Goal: Information Seeking & Learning: Find specific fact

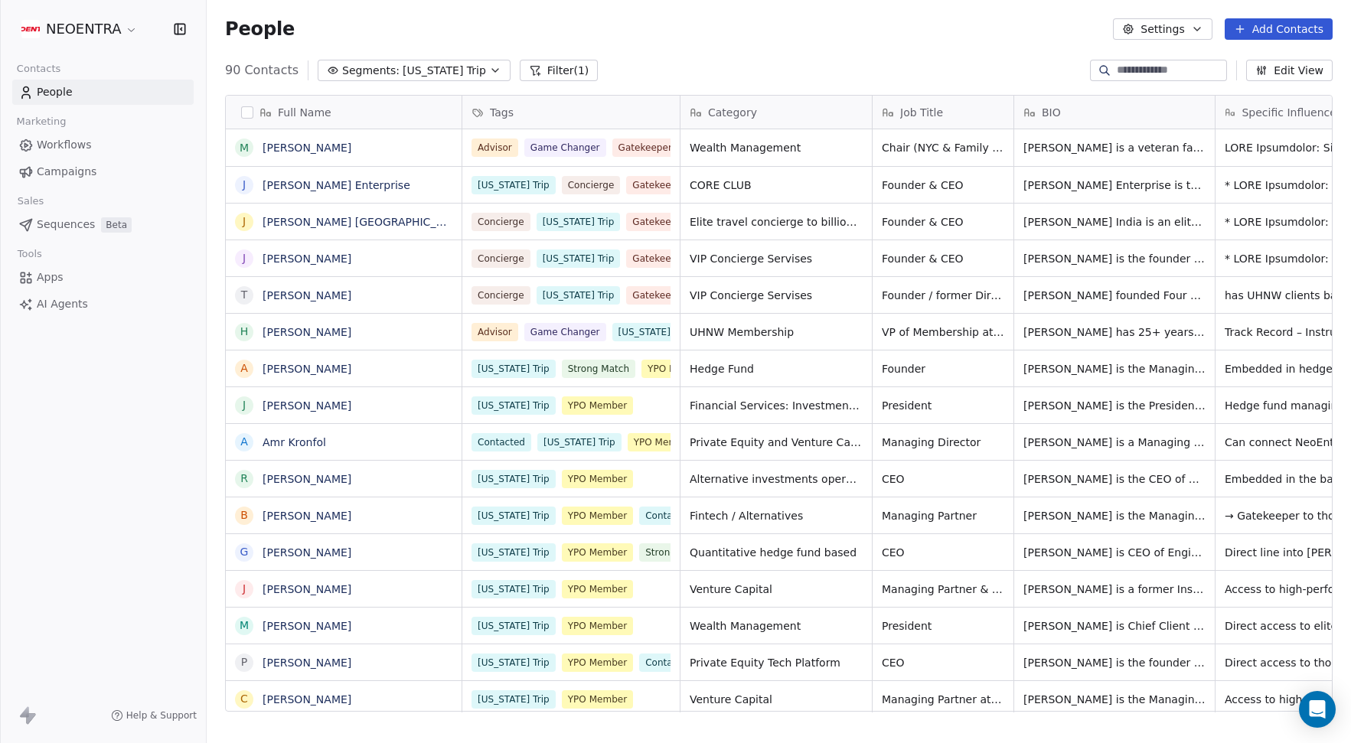
scroll to position [654, 1144]
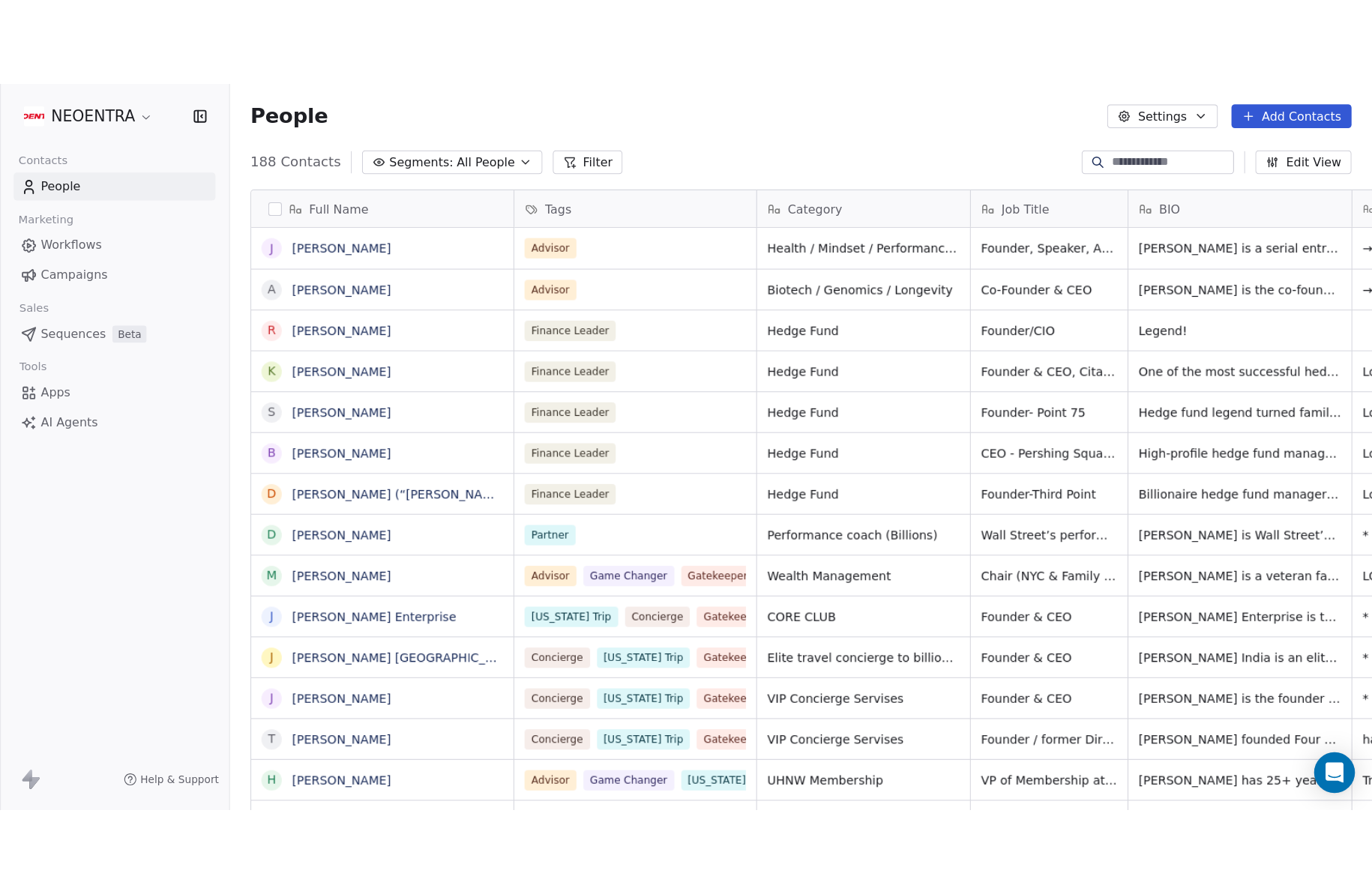
scroll to position [787, 1169]
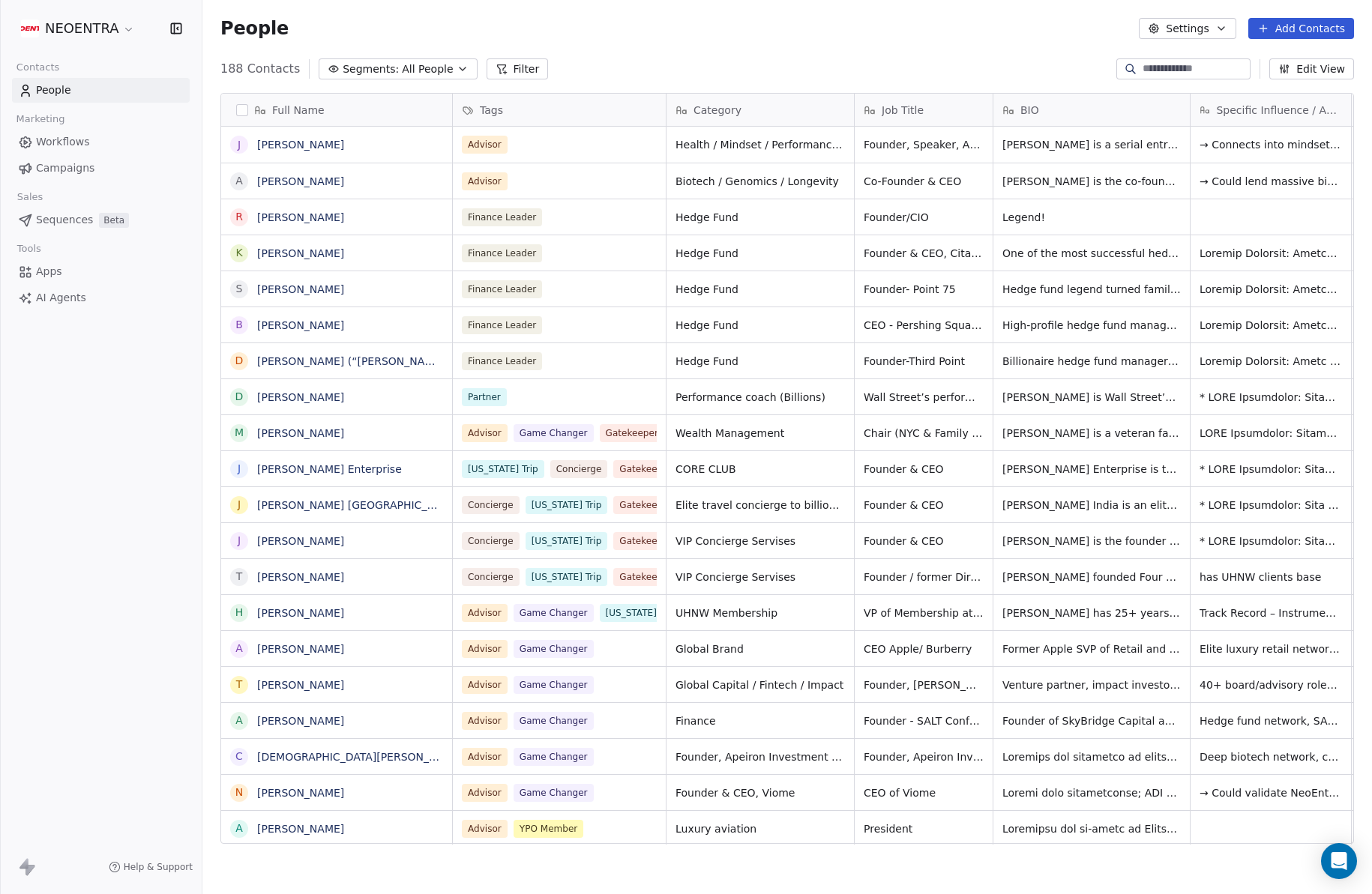
click at [1159, 75] on input at bounding box center [1194, 69] width 105 height 15
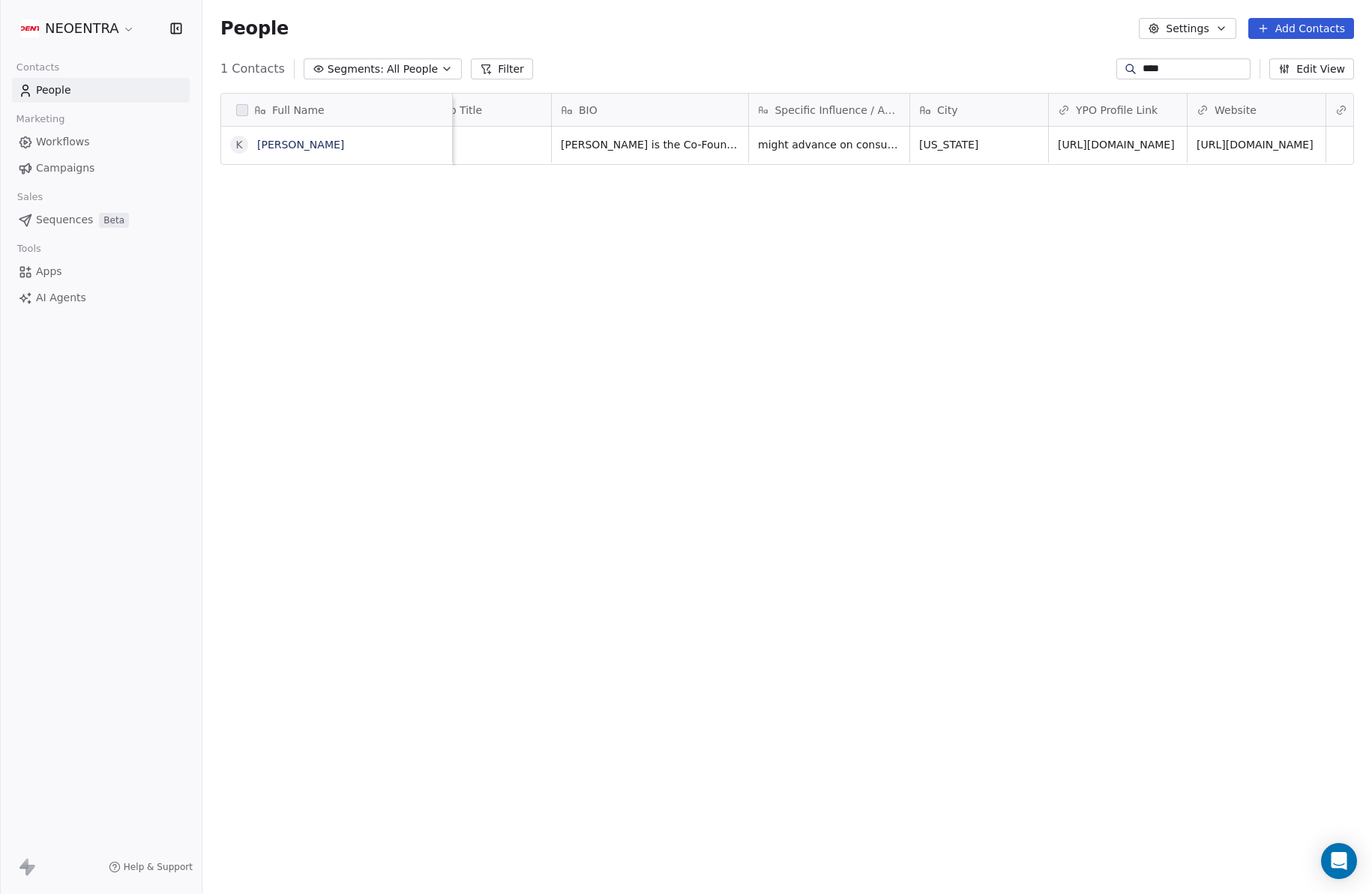
scroll to position [0, 503]
type input "****"
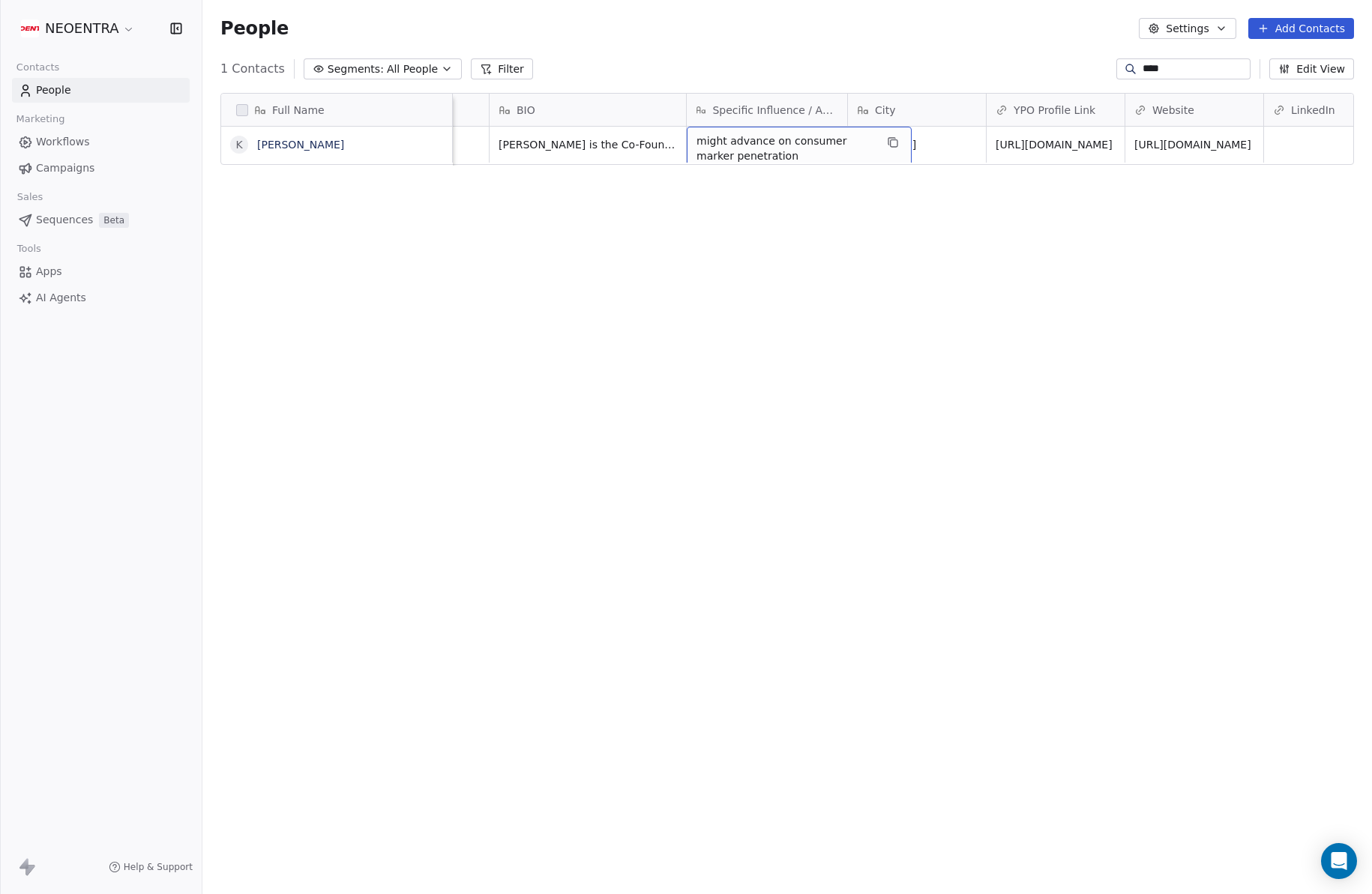
click at [733, 203] on div "Full Name [PERSON_NAME] Tags Category Job Title BIO Specific Influence / Access…" at bounding box center [787, 475] width 1169 height 787
click at [656, 145] on span "[PERSON_NAME] is the Co-Founder of the new natural oral care company @RiseWell,…" at bounding box center [589, 373] width 178 height 480
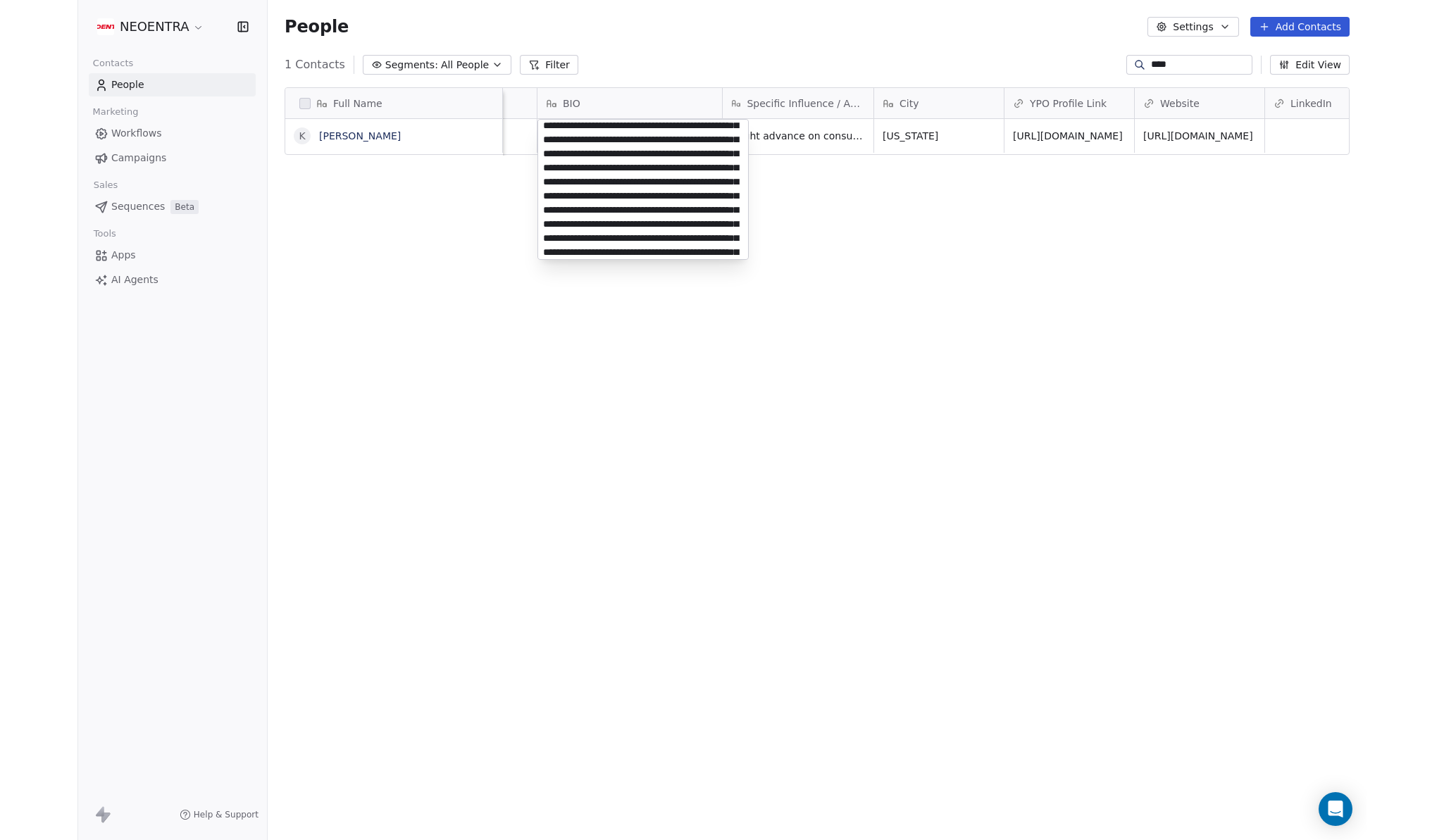
scroll to position [27, 0]
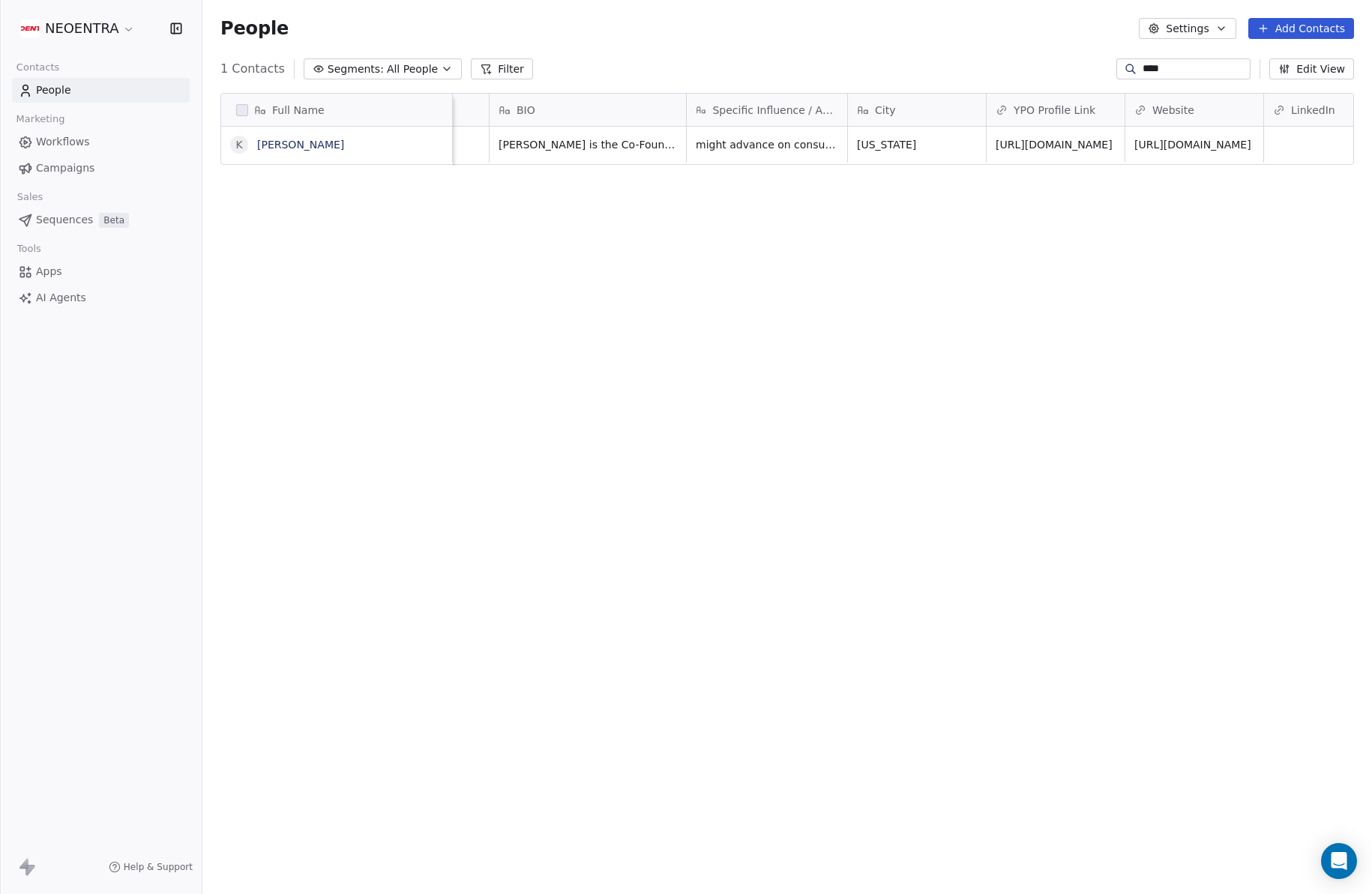
click at [496, 603] on html "NEOENTRA Contacts People Marketing Workflows Campaigns Sales Sequences Beta Too…" at bounding box center [686, 447] width 1372 height 894
drag, startPoint x: 1071, startPoint y: 2, endPoint x: 1033, endPoint y: -140, distance: 147.0
click at [1033, 0] on html "NEOENTRA Contacts People Marketing Workflows Campaigns Sales Sequences Beta Too…" at bounding box center [686, 447] width 1372 height 894
click at [1068, 149] on span "[URL][DOMAIN_NAME]" at bounding box center [1054, 144] width 117 height 15
click at [1071, 150] on link "[URL][DOMAIN_NAME]" at bounding box center [1054, 145] width 117 height 12
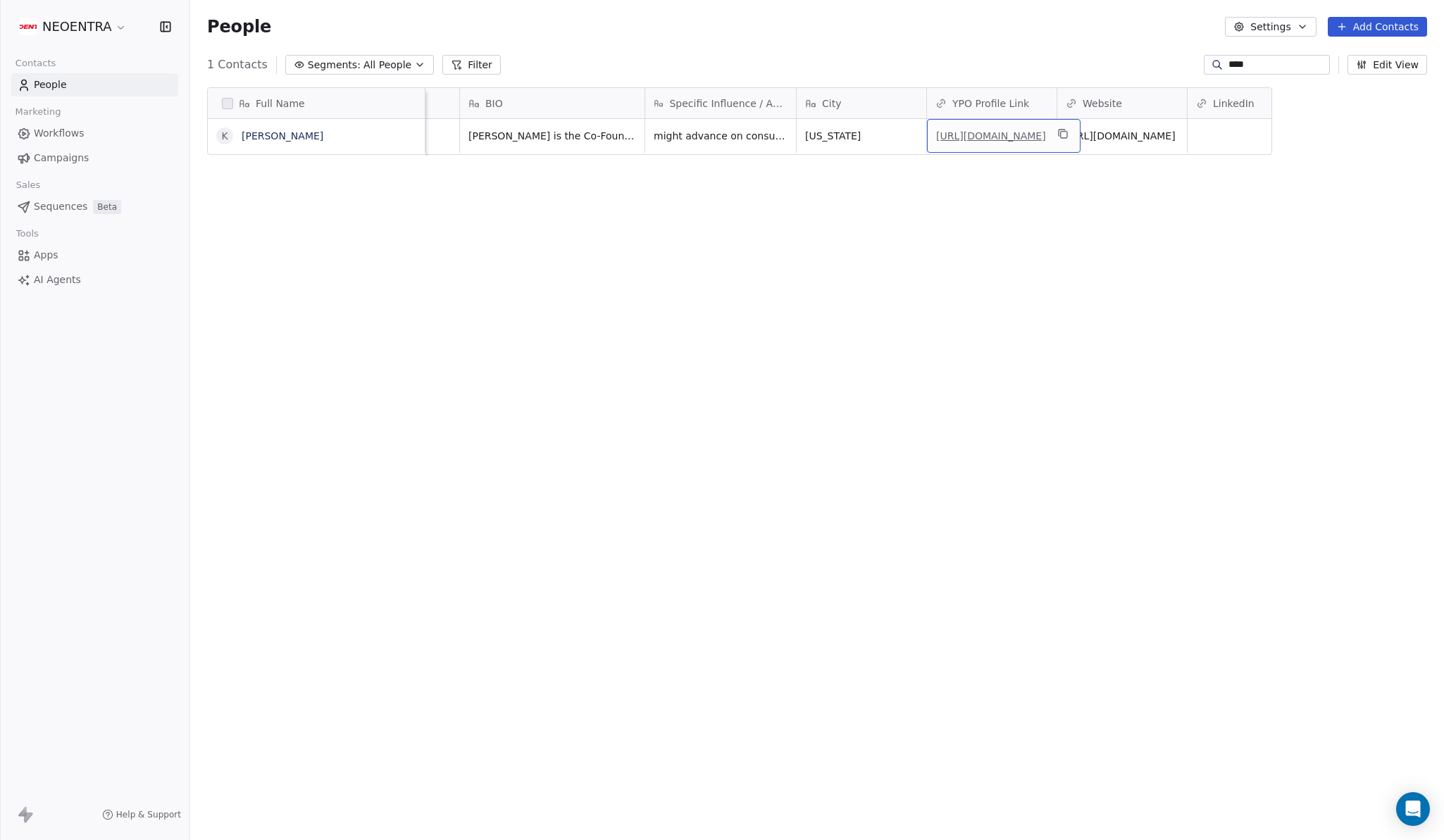
scroll to position [740, 1253]
click at [407, 136] on icon "grid" at bounding box center [407, 133] width 11 height 11
